Goal: Information Seeking & Learning: Learn about a topic

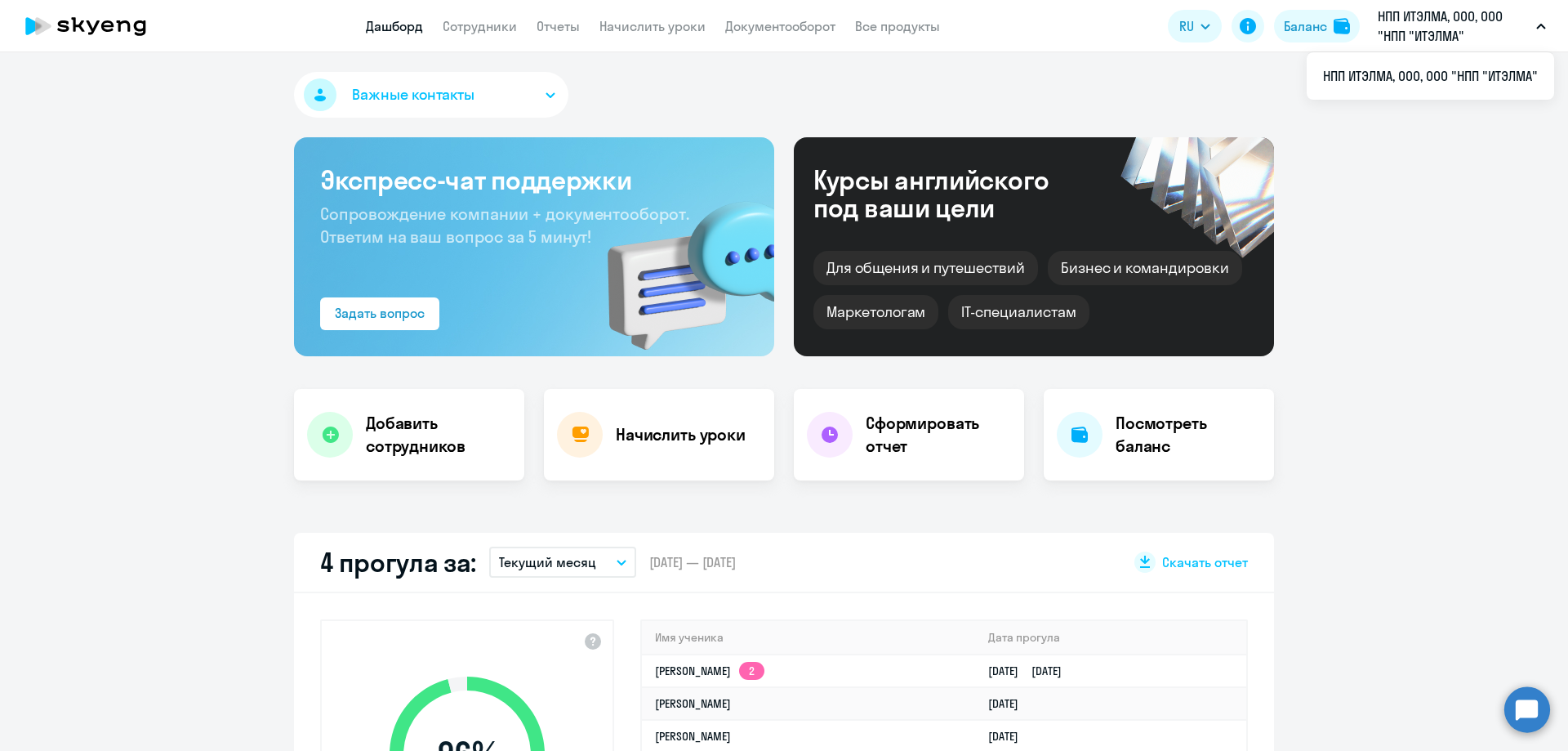
click at [1433, 25] on p "НПП ИТЭЛМА, ООО, ООО "НПП "ИТЭЛМА"" at bounding box center [1453, 26] width 152 height 39
click at [486, 25] on link "Сотрудники" at bounding box center [480, 26] width 75 height 17
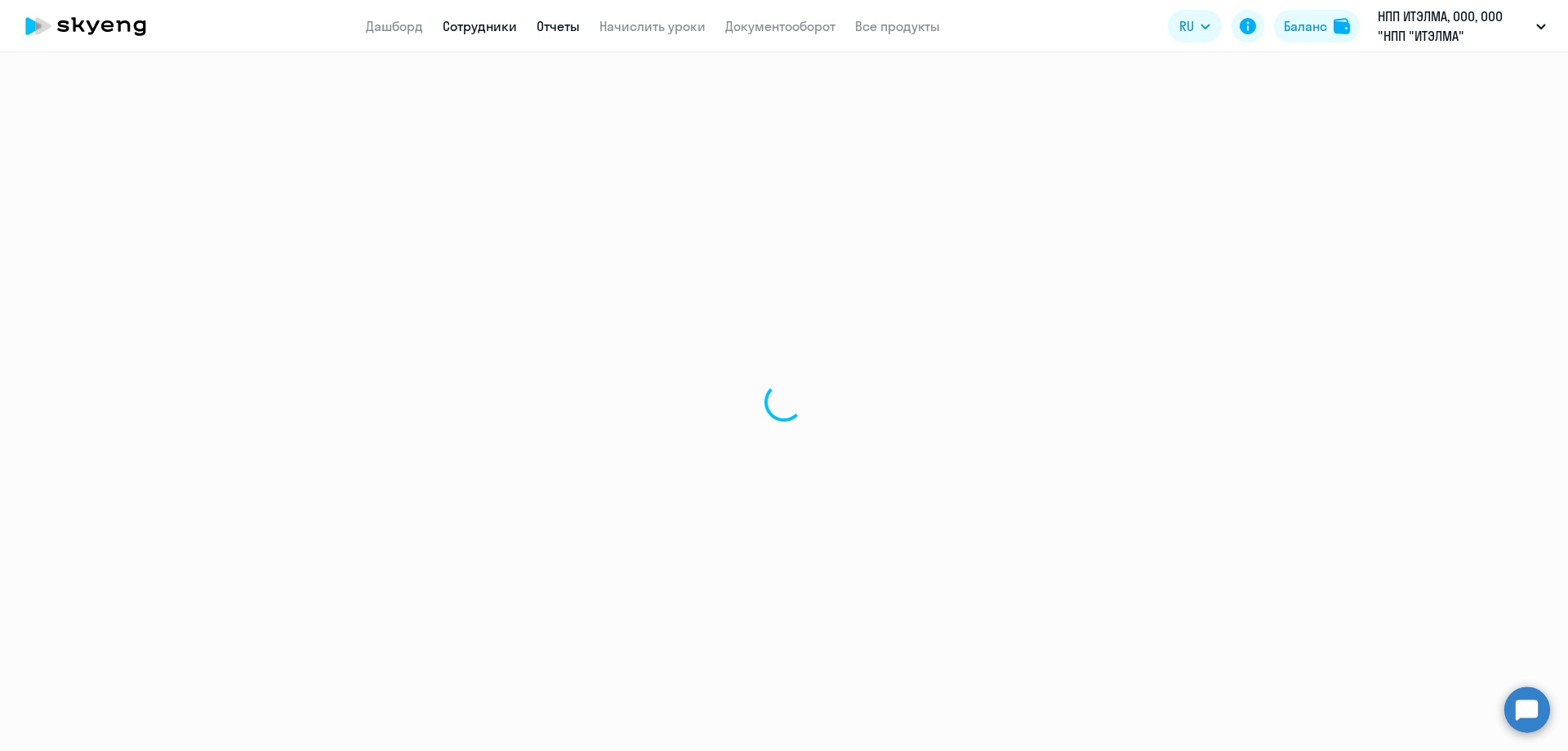
select select "30"
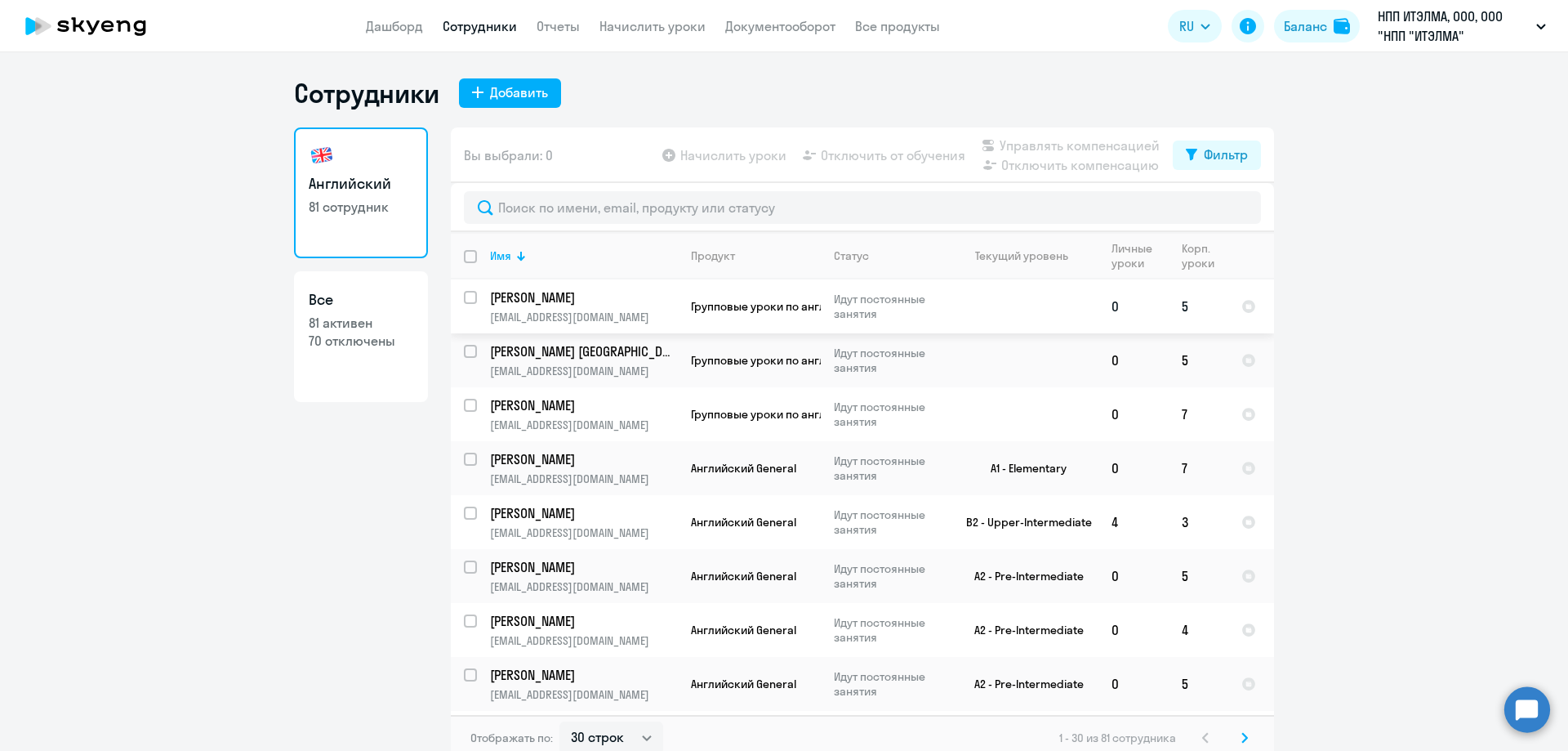
click at [1180, 308] on td "5" at bounding box center [1199, 307] width 60 height 54
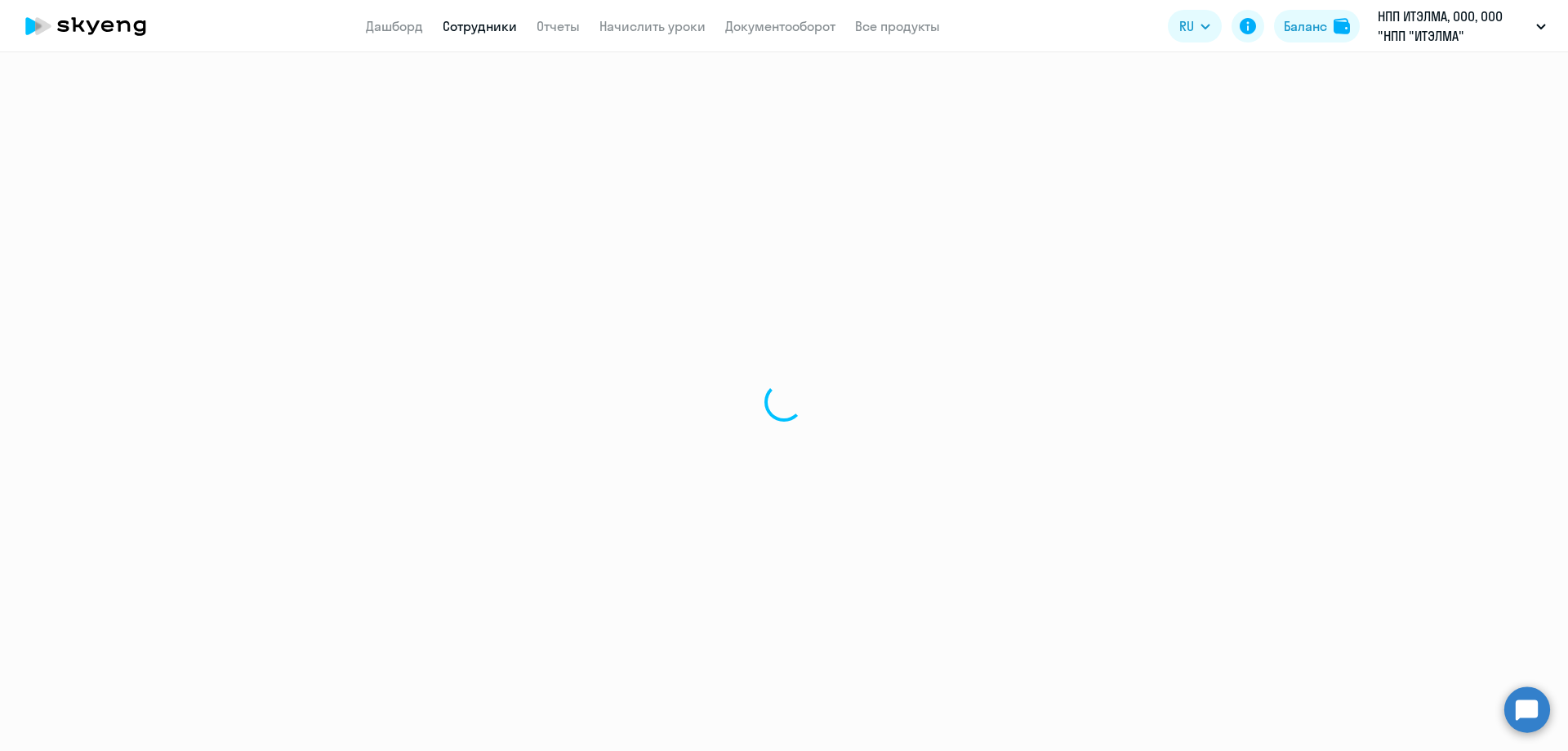
select select "english"
